Goal: Complete application form

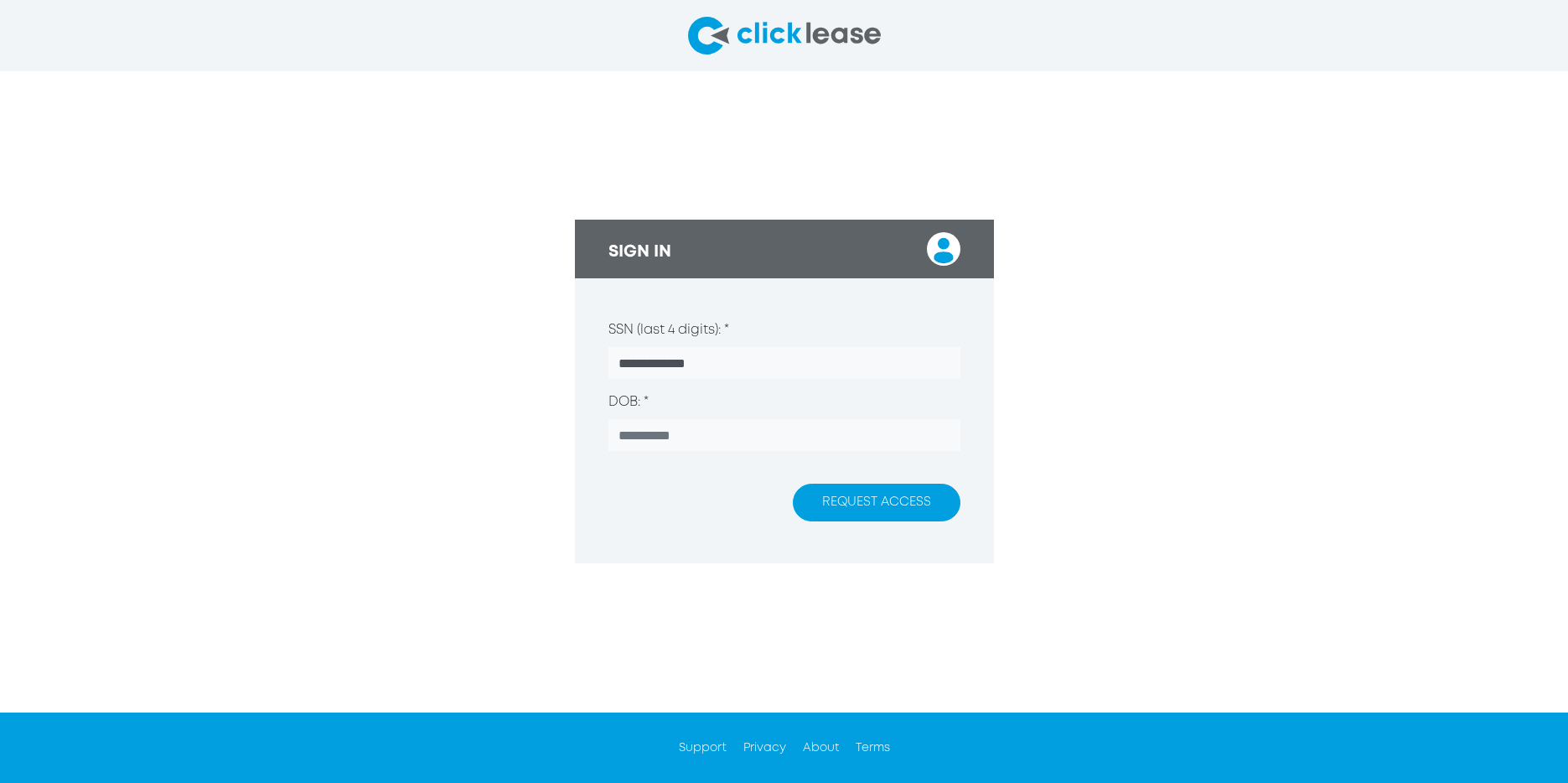
click at [740, 376] on input "**********" at bounding box center [784, 362] width 352 height 32
type input "**********"
click at [646, 487] on div "REQUEST ACCESS" at bounding box center [784, 502] width 352 height 38
click at [653, 492] on div "REQUEST ACCESS" at bounding box center [784, 502] width 352 height 38
click at [688, 497] on div "REQUEST ACCESS" at bounding box center [784, 502] width 352 height 38
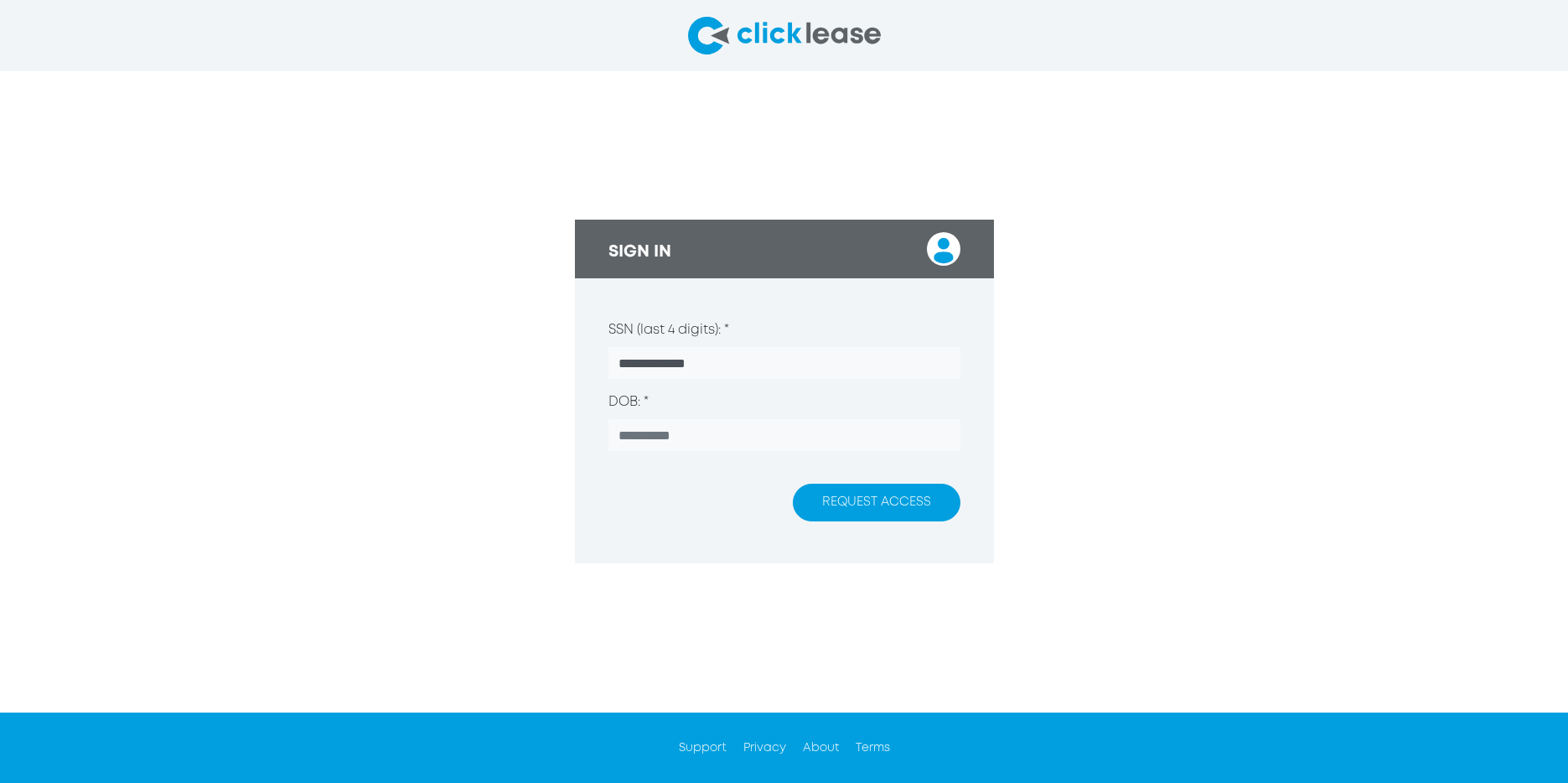
click at [879, 498] on button "REQUEST ACCESS" at bounding box center [876, 502] width 168 height 38
click at [646, 488] on div "REQUEST ACCESS" at bounding box center [784, 502] width 352 height 38
click at [702, 498] on div "REQUEST ACCESS" at bounding box center [784, 502] width 352 height 38
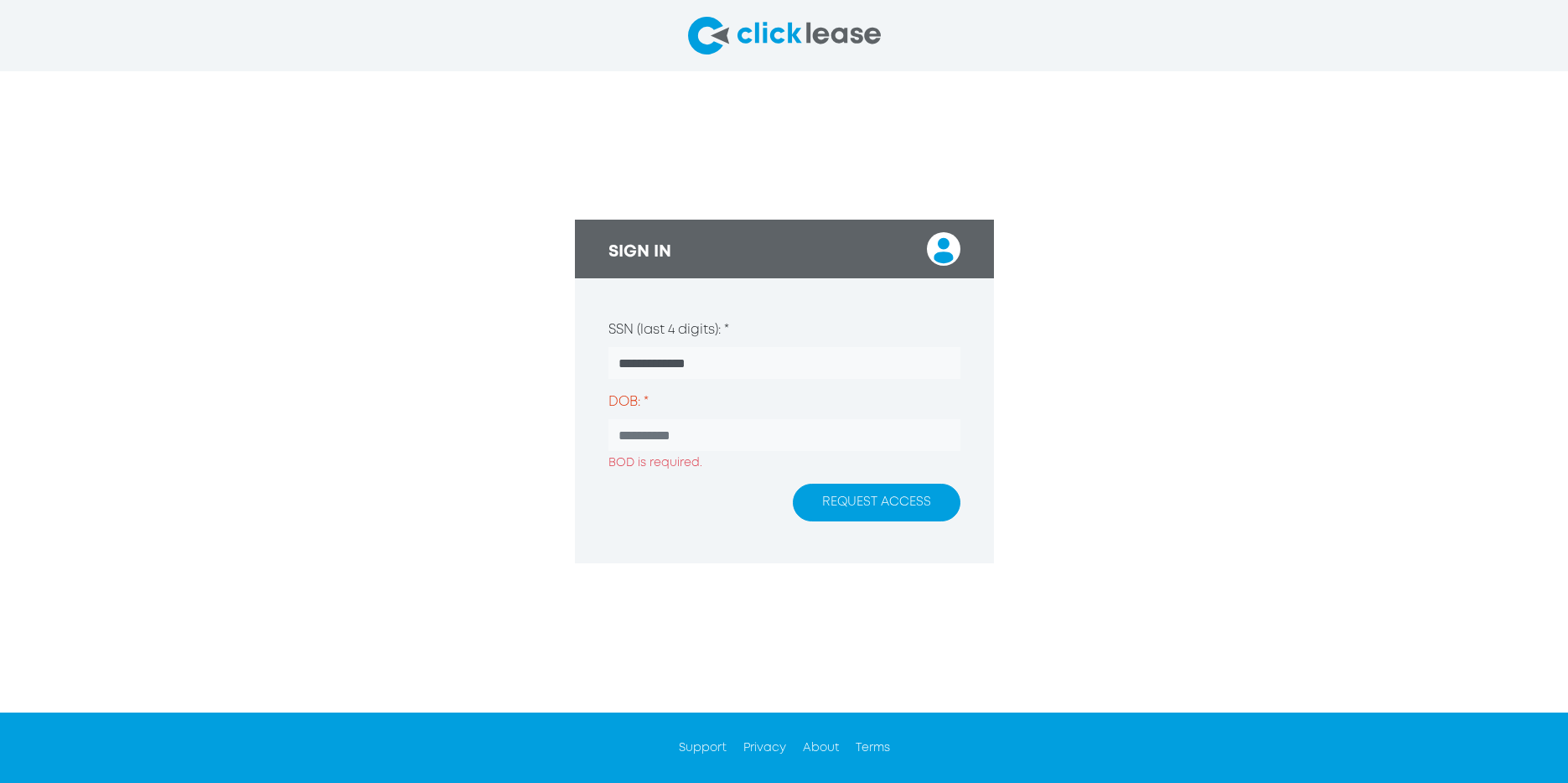
click at [742, 495] on div "REQUEST ACCESS" at bounding box center [784, 502] width 352 height 38
click at [626, 484] on div "REQUEST ACCESS" at bounding box center [784, 502] width 352 height 38
click at [654, 490] on div "REQUEST ACCESS" at bounding box center [784, 502] width 352 height 38
click at [770, 450] on input "DOB: *" at bounding box center [784, 434] width 352 height 32
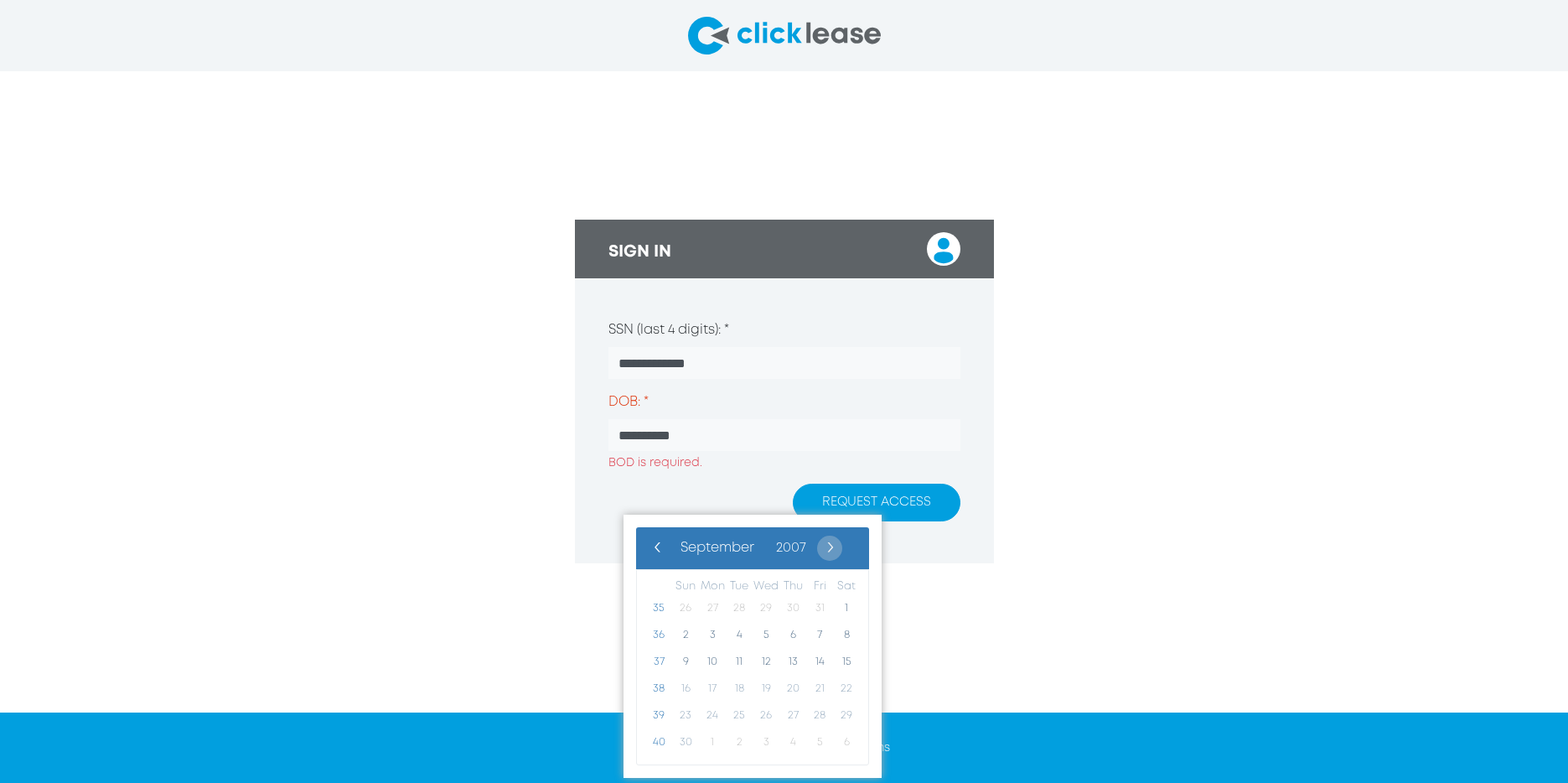
type input "**********"
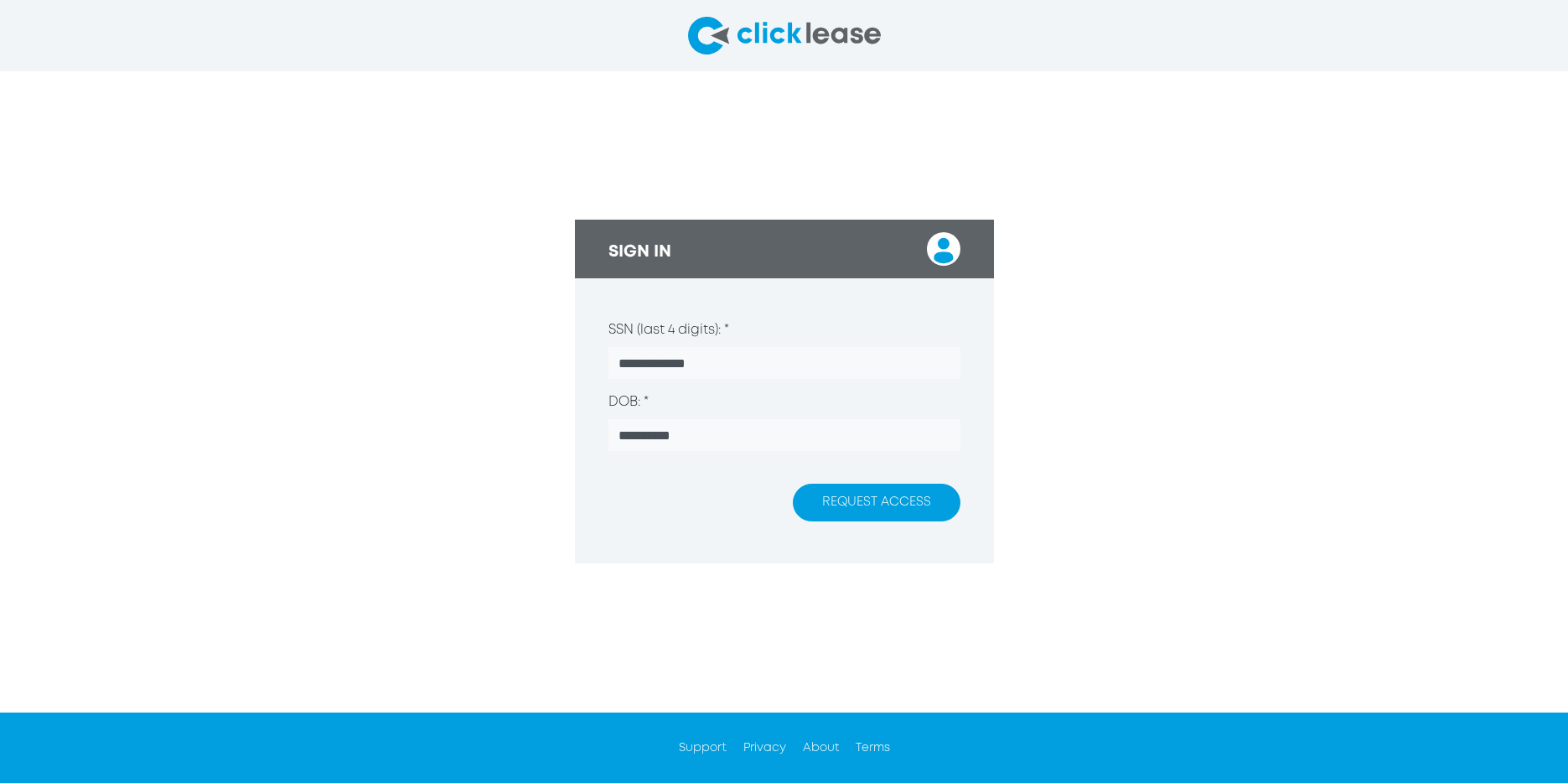
click at [885, 498] on button "REQUEST ACCESS" at bounding box center [876, 502] width 168 height 38
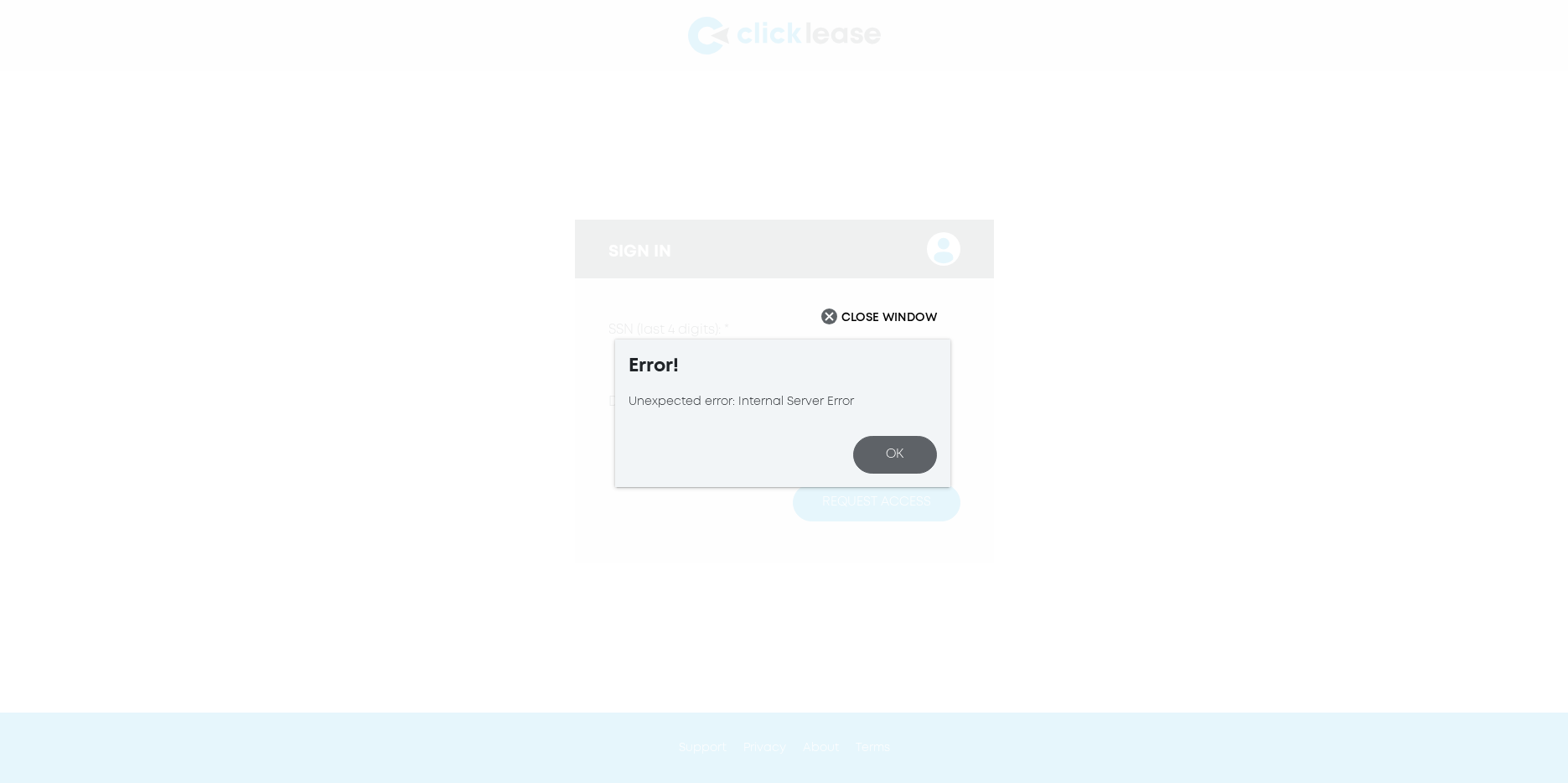
click at [885, 487] on div "Error! Unexpected error: Internal Server Error OK" at bounding box center [783, 412] width 335 height 148
click at [886, 473] on button "OK" at bounding box center [895, 455] width 83 height 38
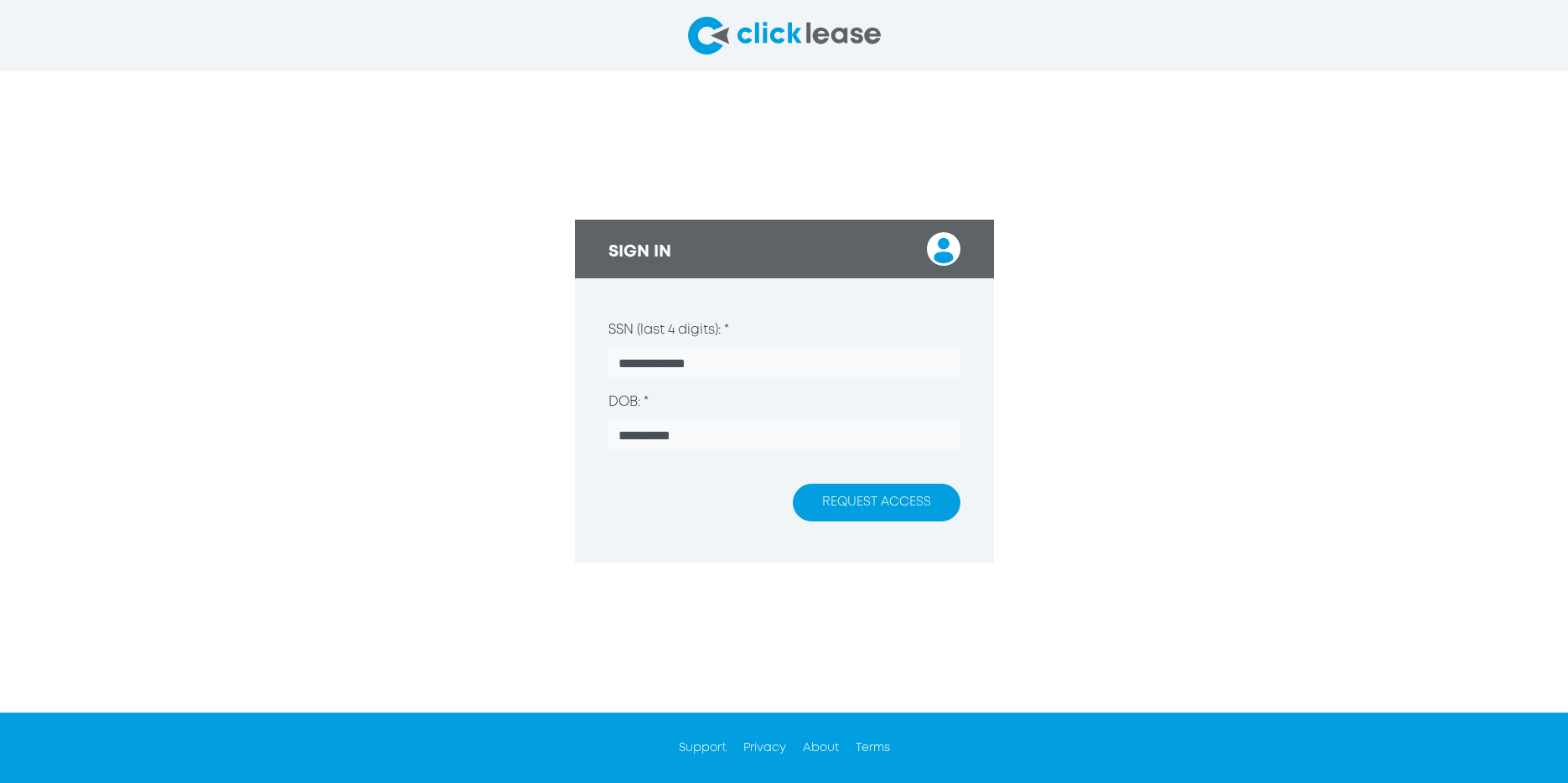
click at [758, 485] on div "REQUEST ACCESS" at bounding box center [784, 502] width 352 height 38
click at [880, 505] on button "REQUEST ACCESS" at bounding box center [876, 502] width 168 height 38
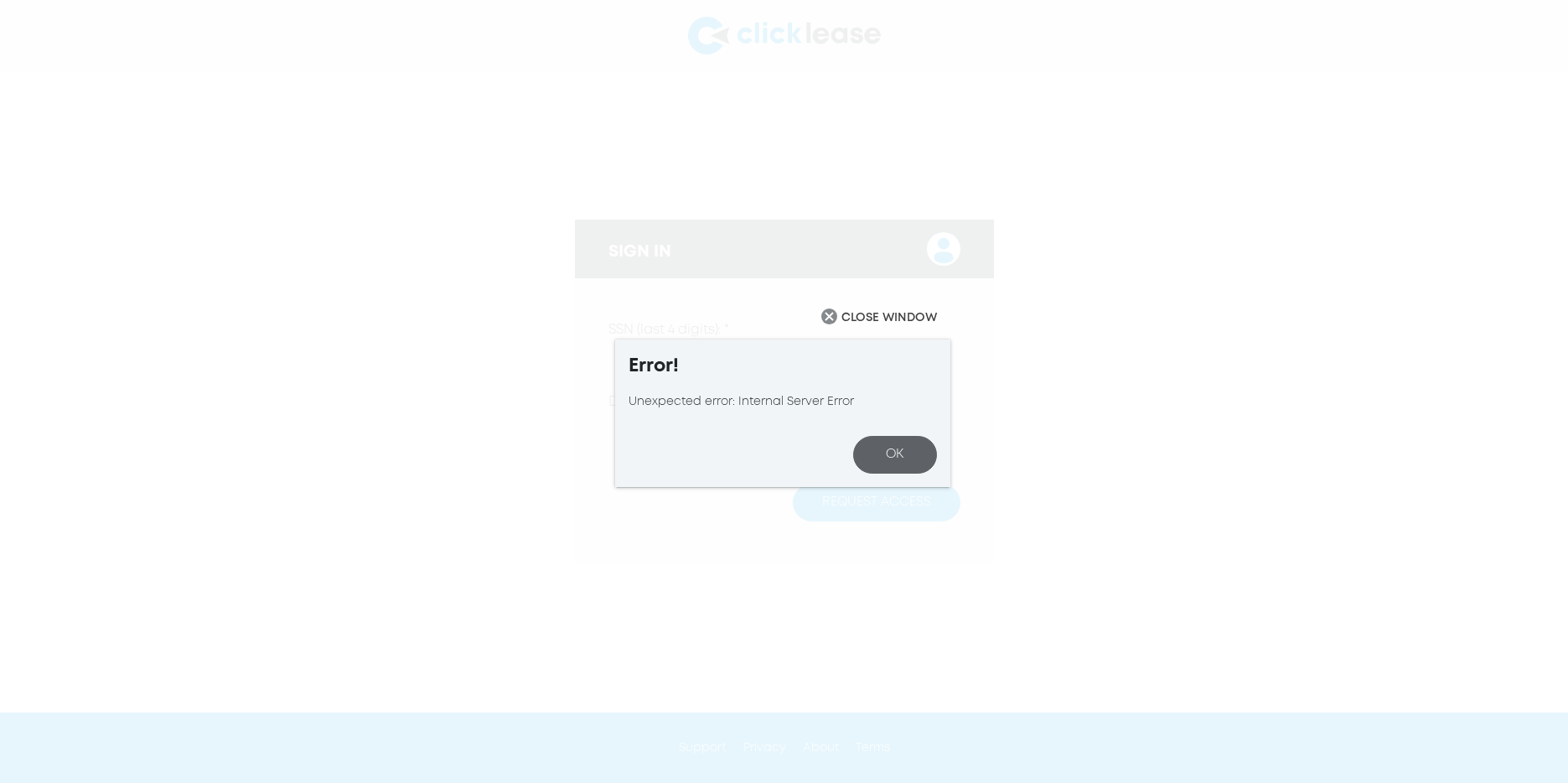
click at [828, 296] on button "CLOSE WINDOW" at bounding box center [878, 317] width 142 height 43
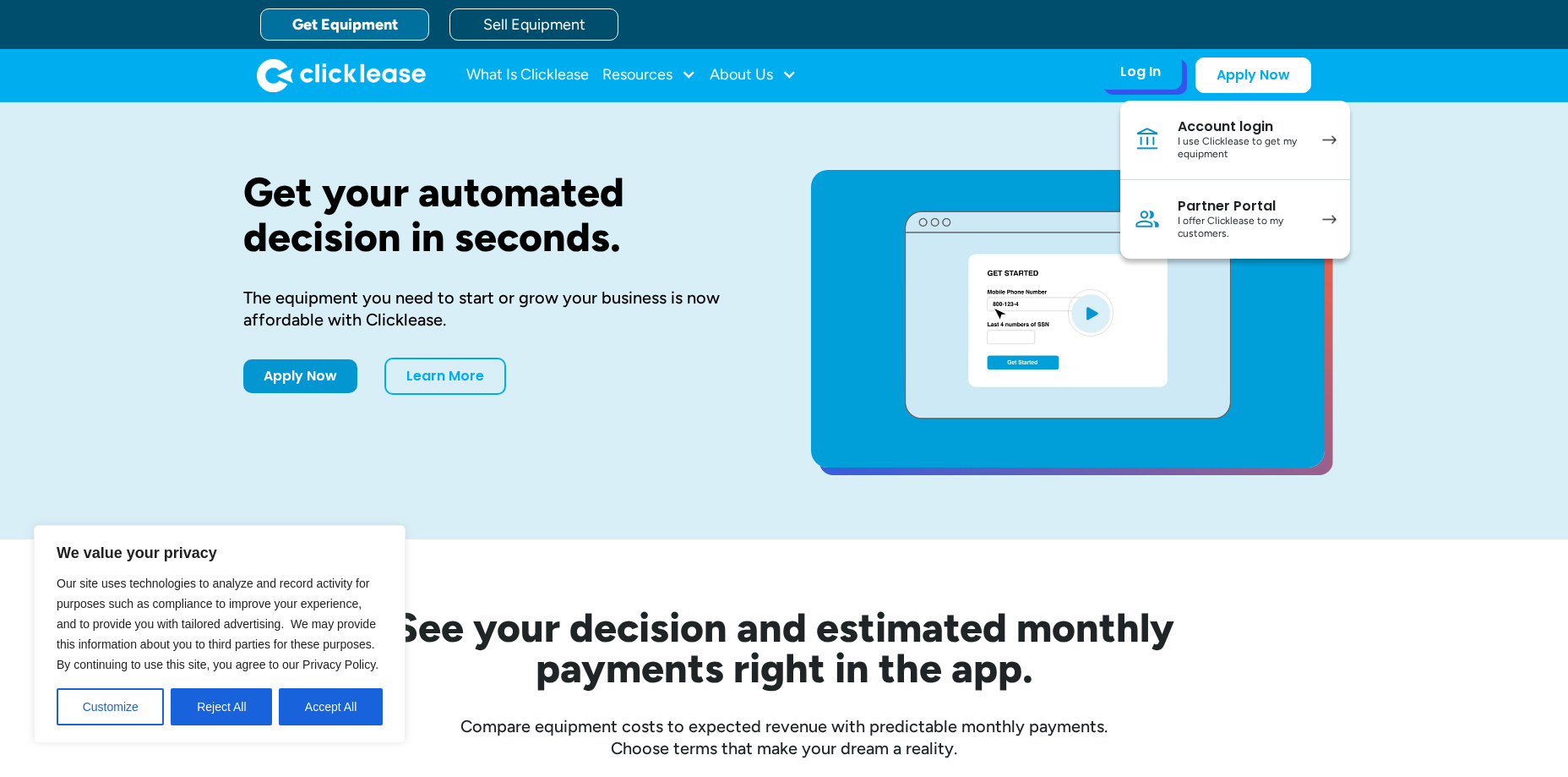
click at [1305, 162] on div "I use Clicklease to get my equipment" at bounding box center [1242, 148] width 128 height 27
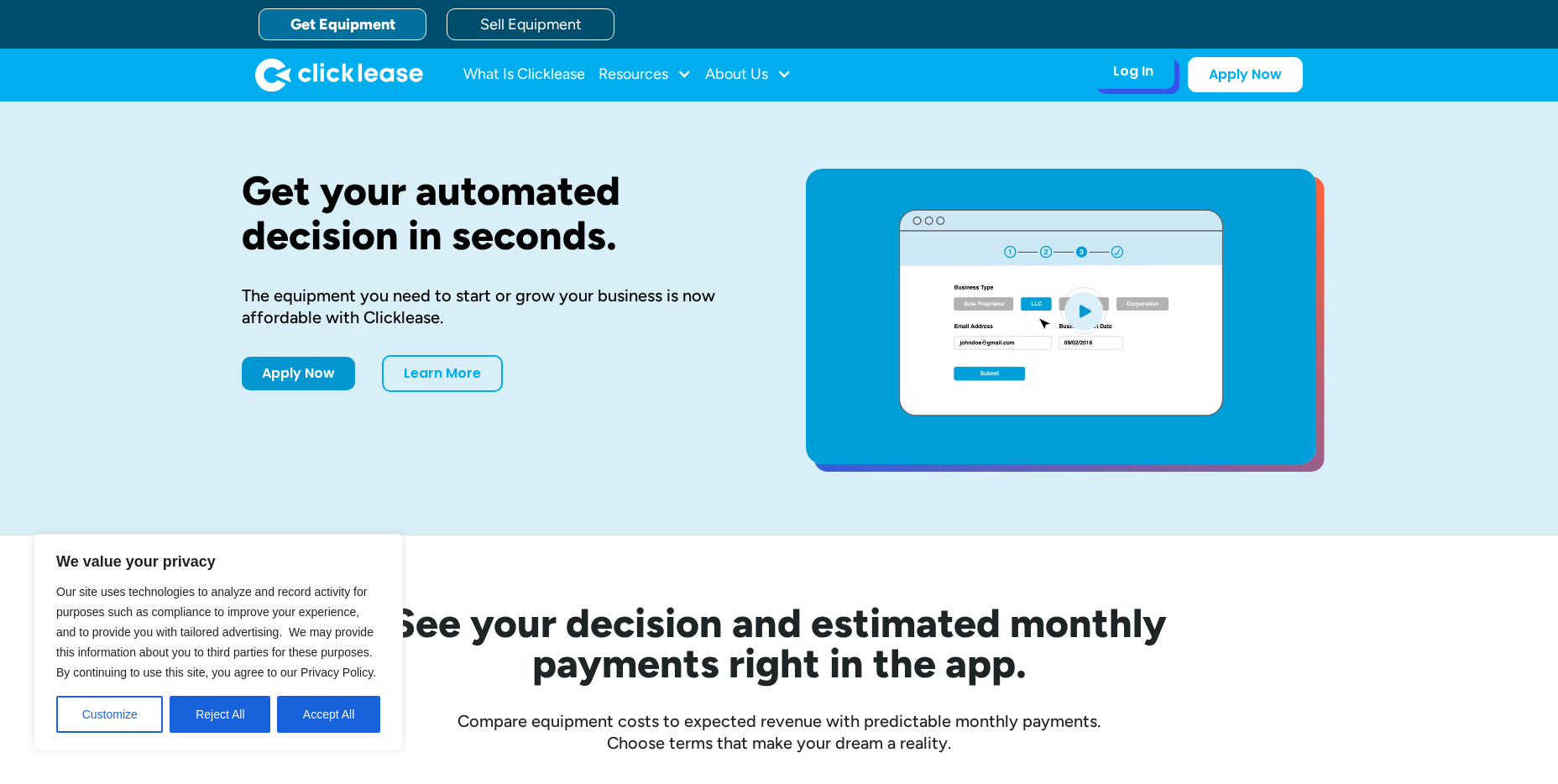
click at [1153, 73] on div "Log In" at bounding box center [1133, 71] width 40 height 16
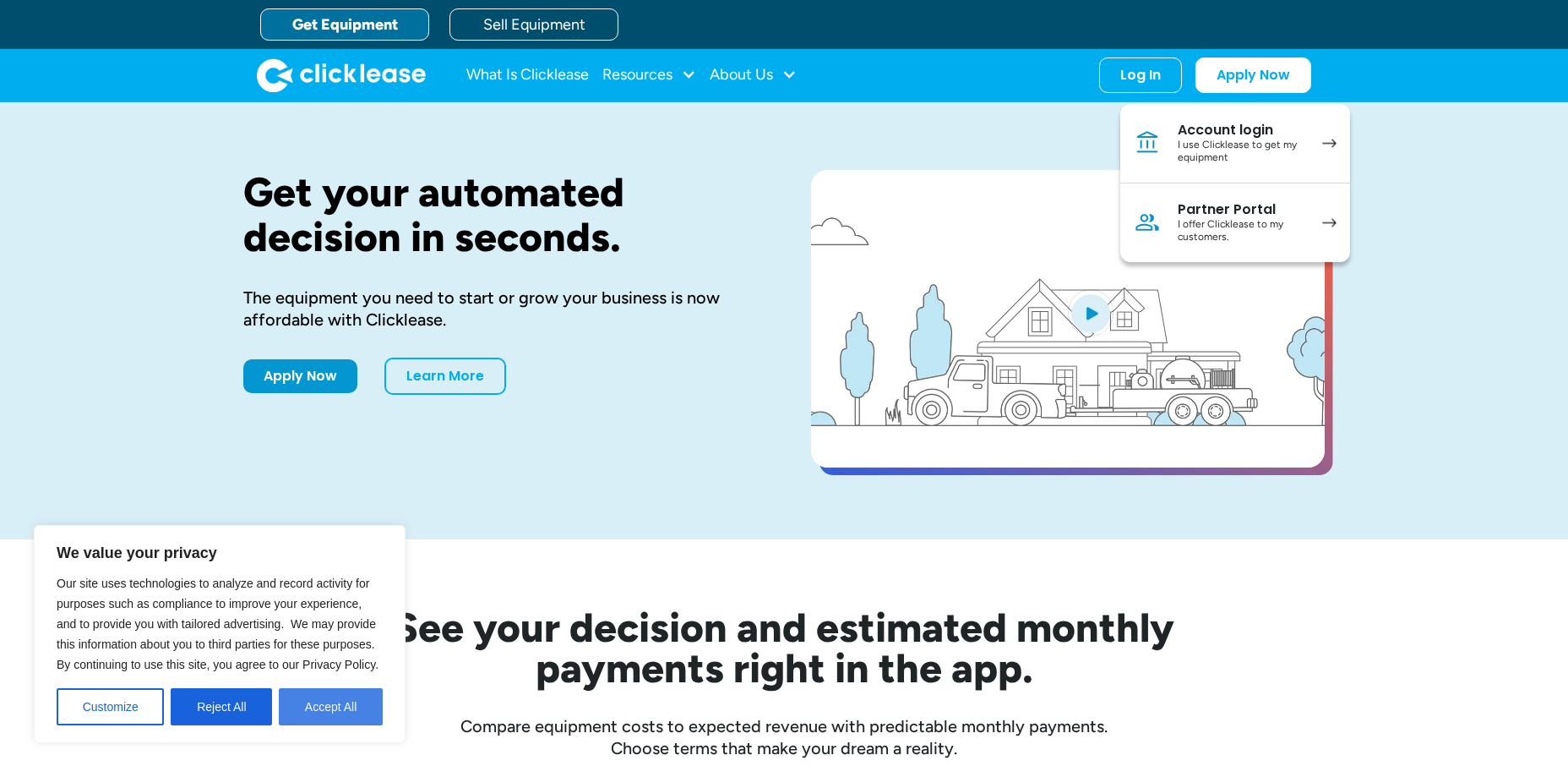
click at [340, 717] on button "Accept All" at bounding box center [331, 707] width 104 height 37
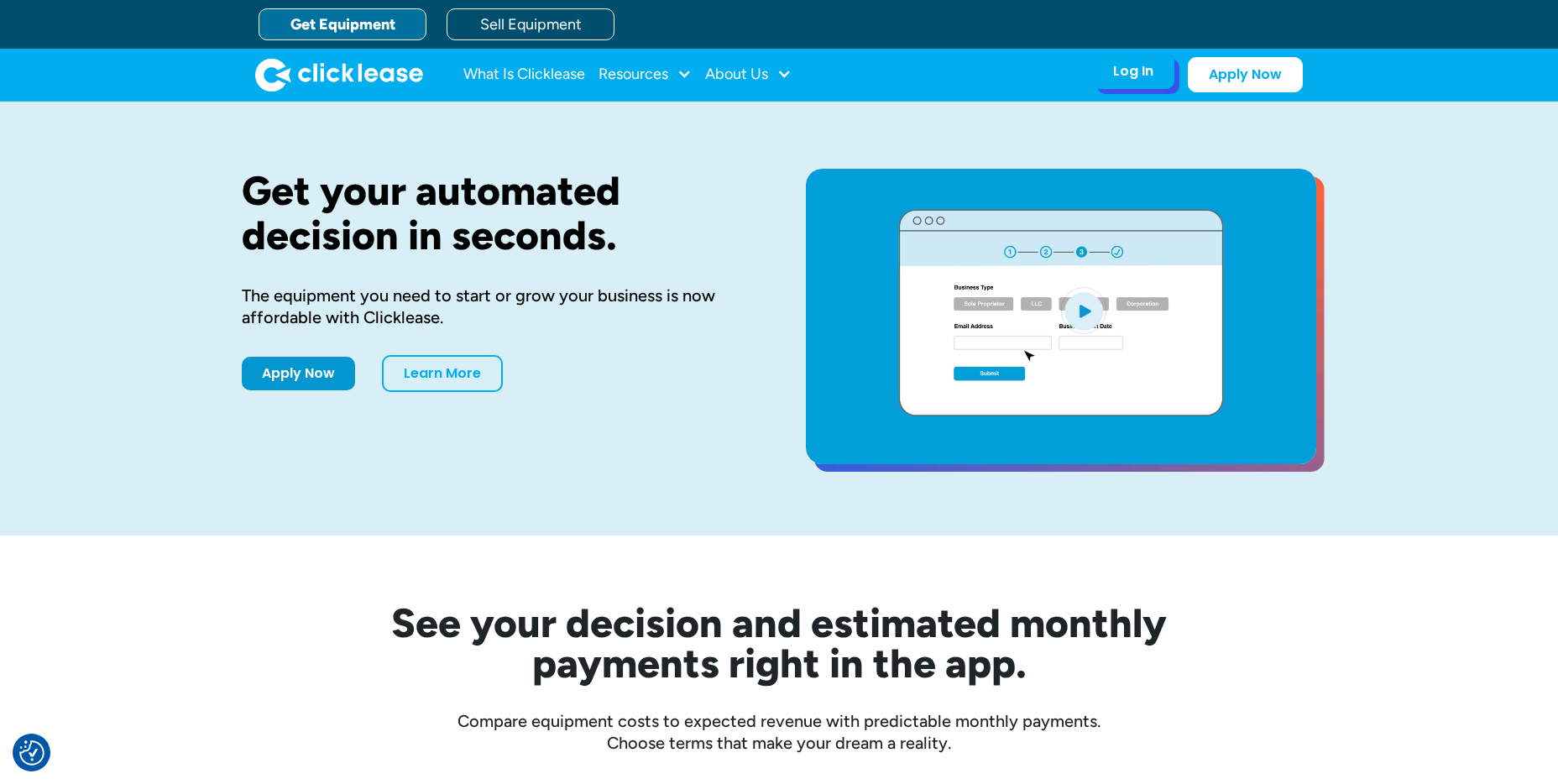
click at [1153, 80] on div "Log In" at bounding box center [1133, 71] width 40 height 16
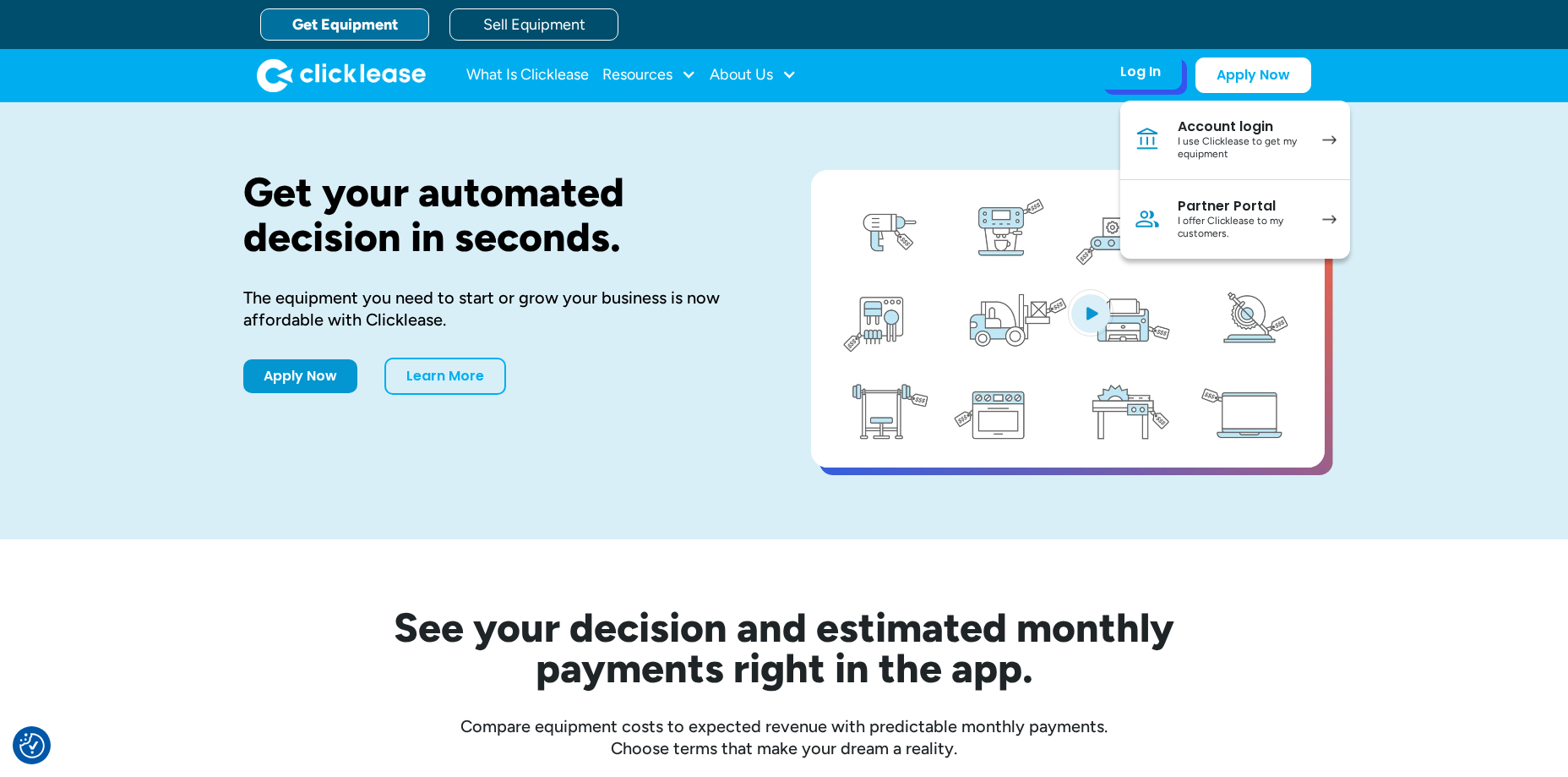
click at [1305, 162] on div "I use Clicklease to get my equipment" at bounding box center [1242, 148] width 128 height 27
